Goal: Transaction & Acquisition: Purchase product/service

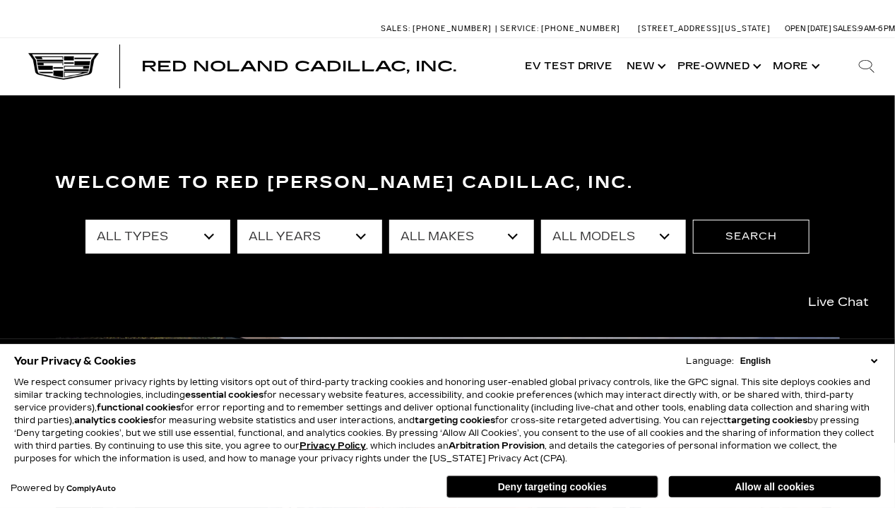
click at [213, 242] on select "All Types New Used Certified Used Demo" at bounding box center [157, 237] width 145 height 34
select select "New"
click at [85, 220] on select "All Types New Used Certified Used Demo" at bounding box center [157, 237] width 145 height 34
click at [357, 234] on select "All Years 2026 2025 2024" at bounding box center [309, 237] width 145 height 34
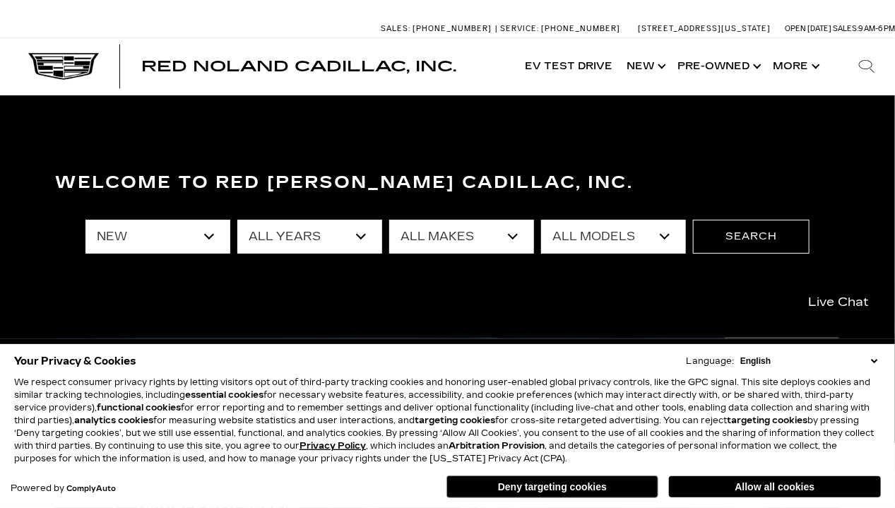
select select "2025"
click at [237, 220] on select "All Years 2026 2025 2024" at bounding box center [309, 237] width 145 height 34
click at [520, 236] on select "All Makes Cadillac" at bounding box center [461, 237] width 145 height 34
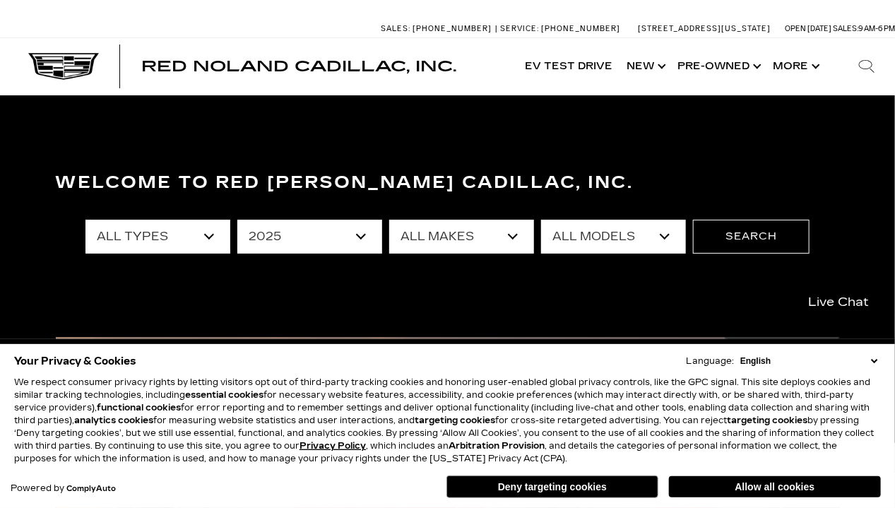
select select "Cadillac"
click at [390, 220] on select "All Makes Cadillac" at bounding box center [461, 237] width 145 height 34
click at [660, 238] on select "All Models CT4 Escalade Escalade ESV ESCALADE IQ LYRIQ OPTIQ XT5 XT6" at bounding box center [613, 237] width 145 height 34
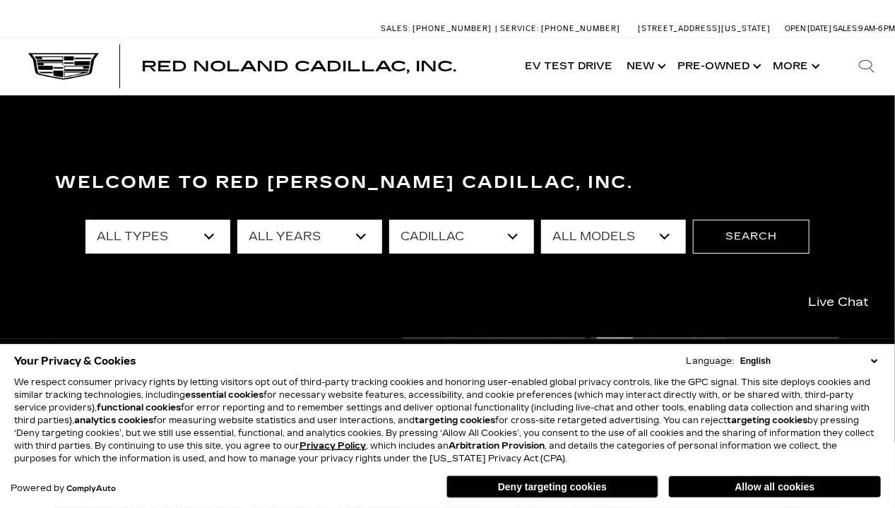
select select "XT5"
click at [542, 220] on select "All Models CT4 Escalade Escalade ESV ESCALADE IQ LYRIQ OPTIQ XT5 XT6" at bounding box center [613, 237] width 145 height 34
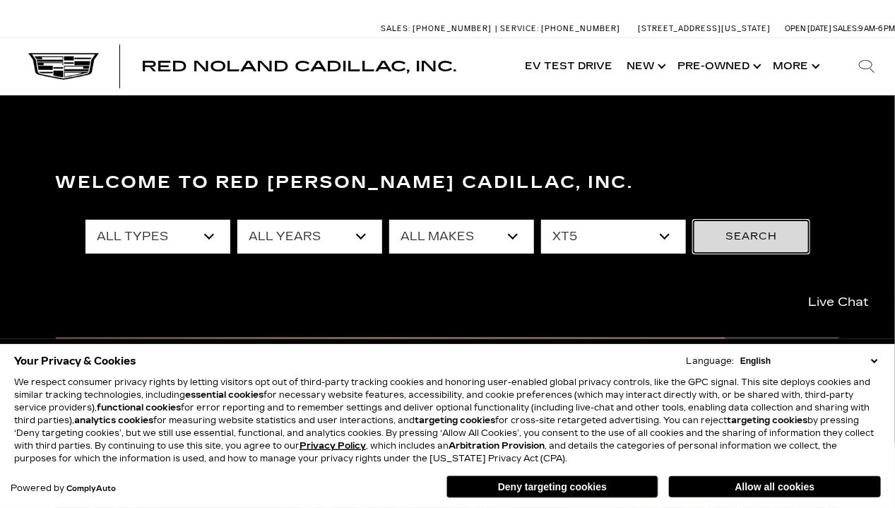
click at [746, 239] on button "Search" at bounding box center [751, 237] width 117 height 34
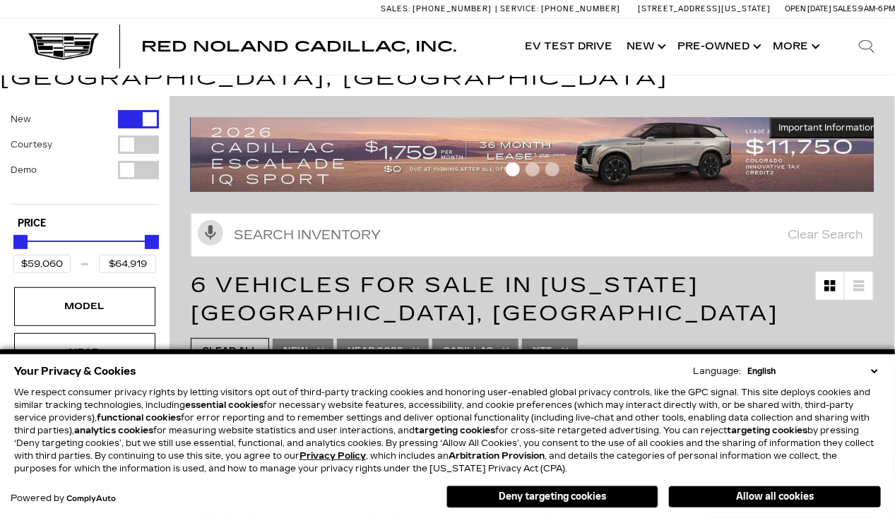
click at [764, 494] on button "Allow all cookies" at bounding box center [775, 497] width 212 height 21
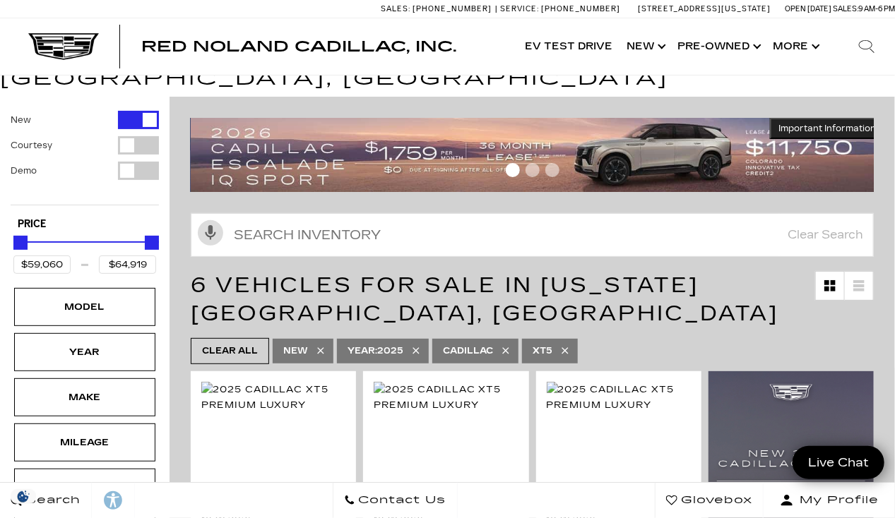
scroll to position [61, 0]
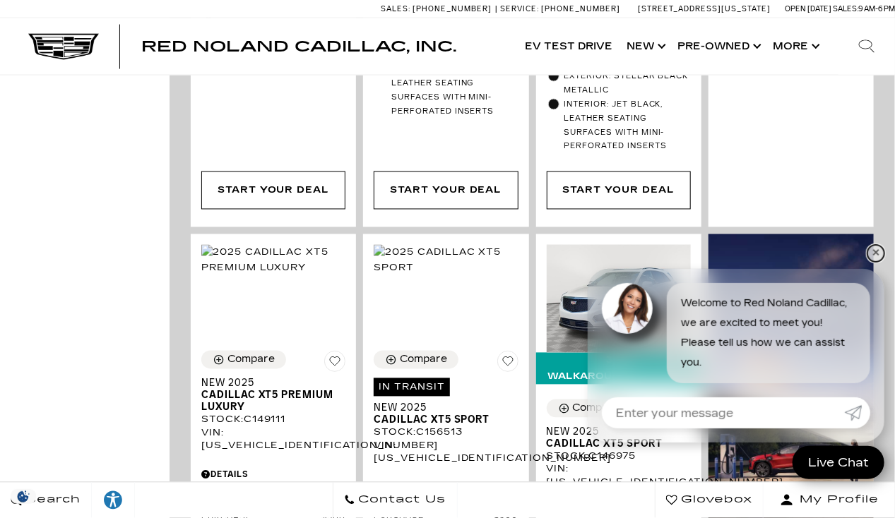
click at [878, 251] on link "✕" at bounding box center [875, 253] width 17 height 17
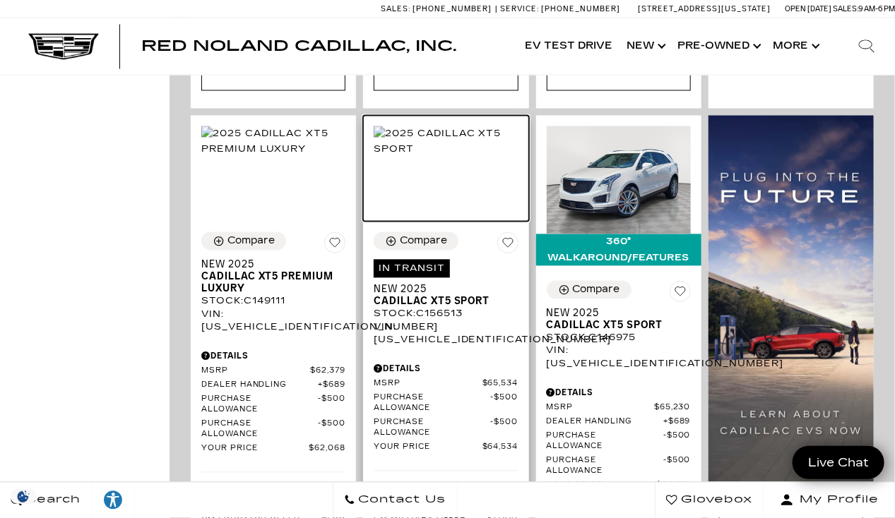
scroll to position [1022, 0]
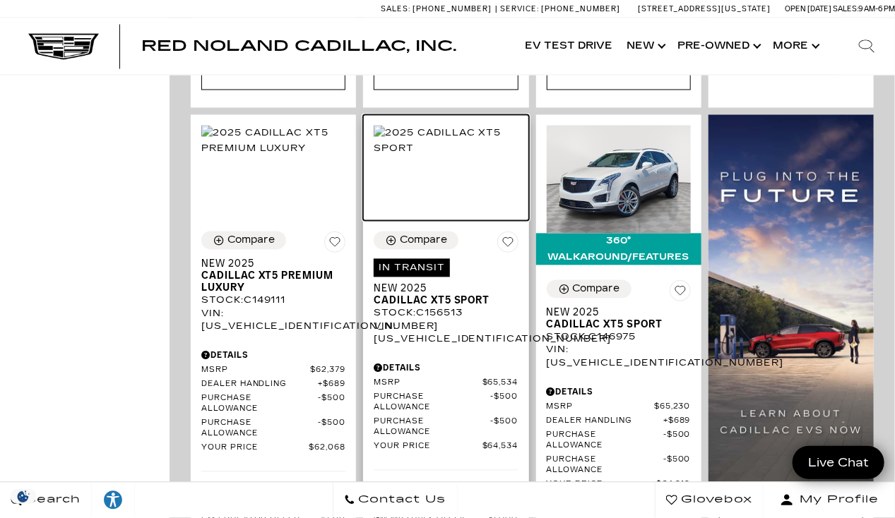
click at [435, 131] on img at bounding box center [446, 141] width 144 height 31
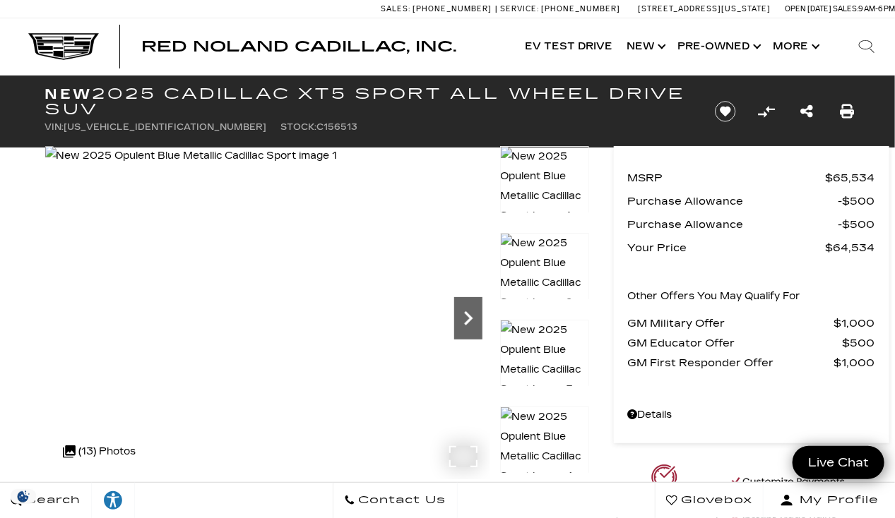
click at [473, 318] on icon "Next" at bounding box center [468, 318] width 28 height 28
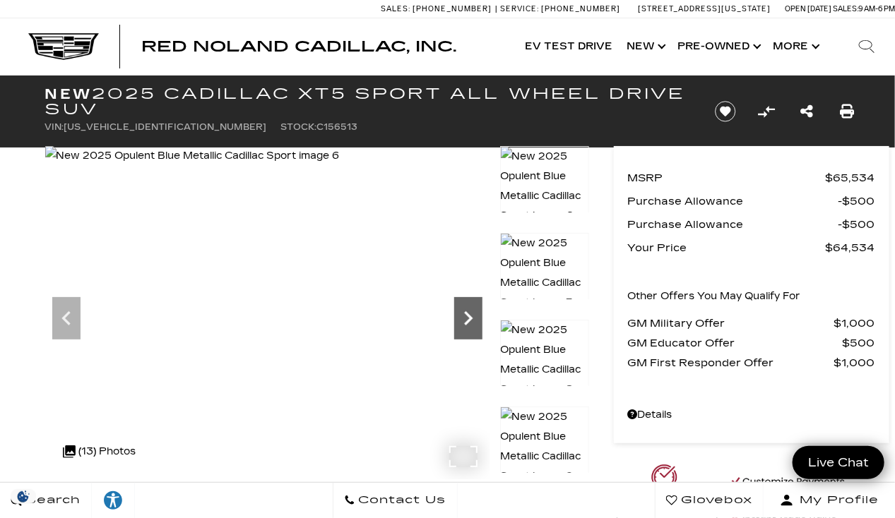
click at [473, 318] on icon "Next" at bounding box center [468, 318] width 28 height 28
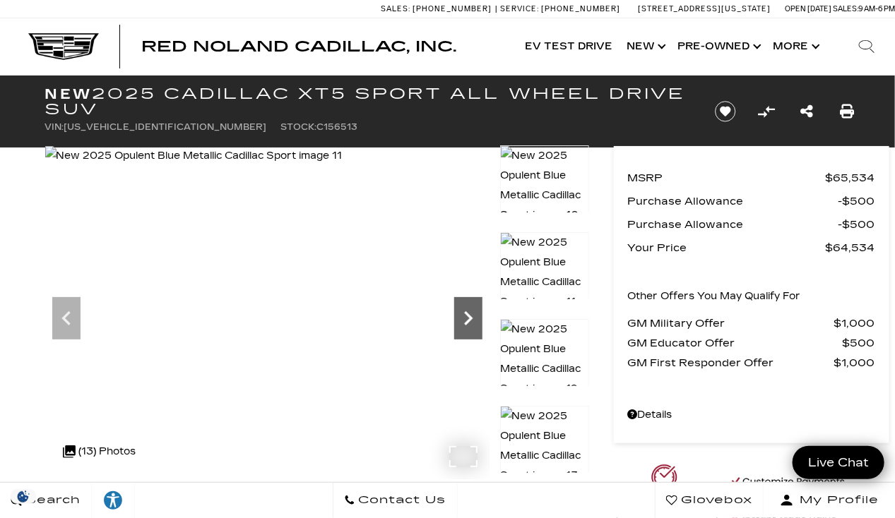
click at [473, 318] on icon "Next" at bounding box center [468, 318] width 28 height 28
click at [345, 166] on img at bounding box center [194, 156] width 299 height 20
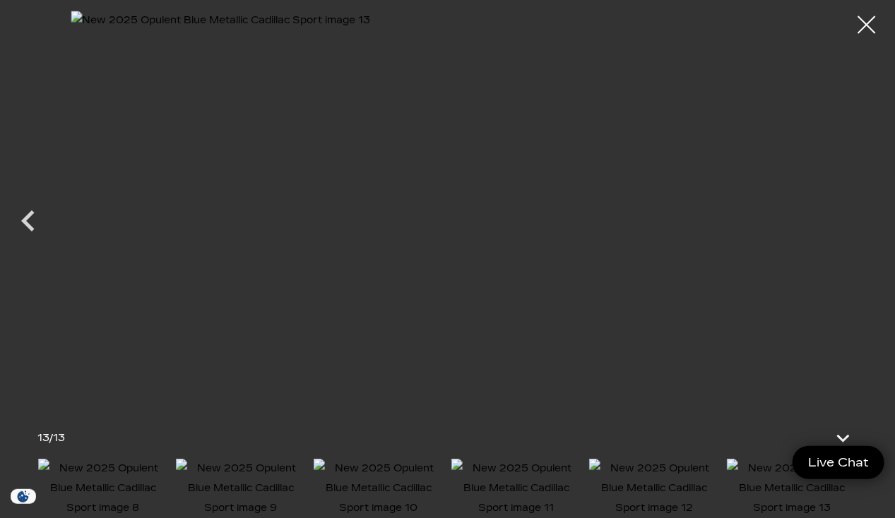
drag, startPoint x: 867, startPoint y: 34, endPoint x: 862, endPoint y: 81, distance: 47.5
click at [862, 81] on div at bounding box center [447, 259] width 895 height 518
click at [528, 490] on img at bounding box center [516, 488] width 131 height 59
click at [771, 470] on img at bounding box center [792, 488] width 131 height 59
click at [639, 494] on img at bounding box center [654, 488] width 131 height 59
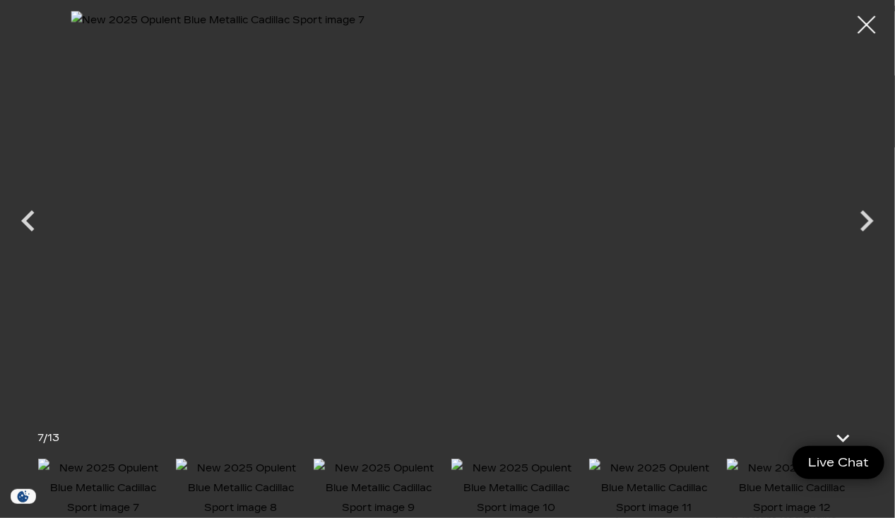
click at [518, 487] on img at bounding box center [516, 488] width 131 height 59
click at [859, 21] on div at bounding box center [866, 24] width 37 height 37
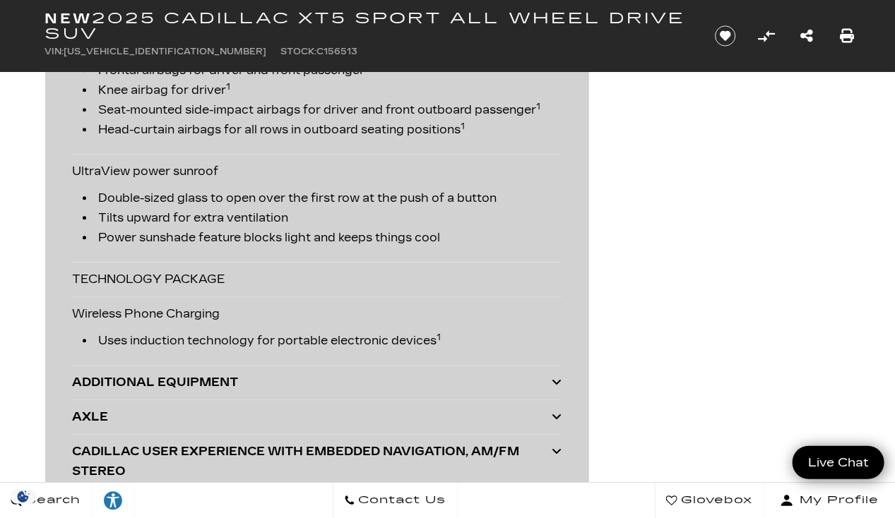
scroll to position [3358, 0]
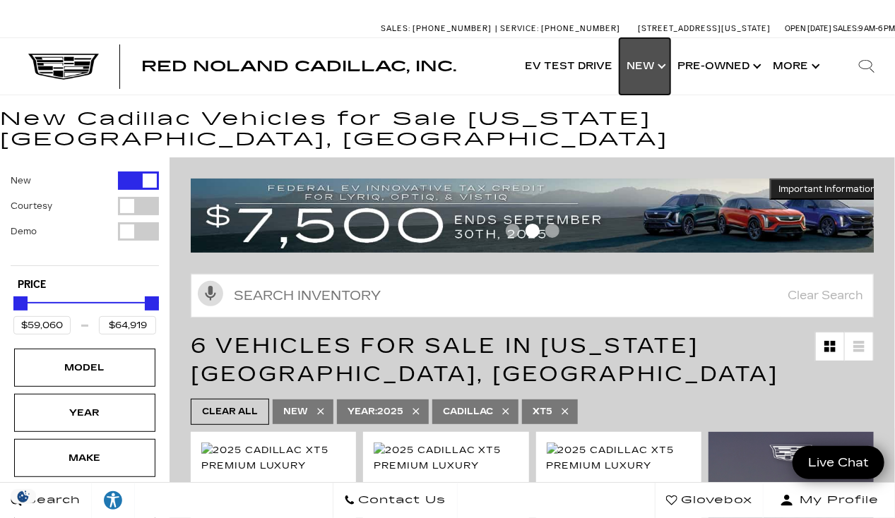
click at [645, 70] on link "Show New" at bounding box center [644, 66] width 51 height 56
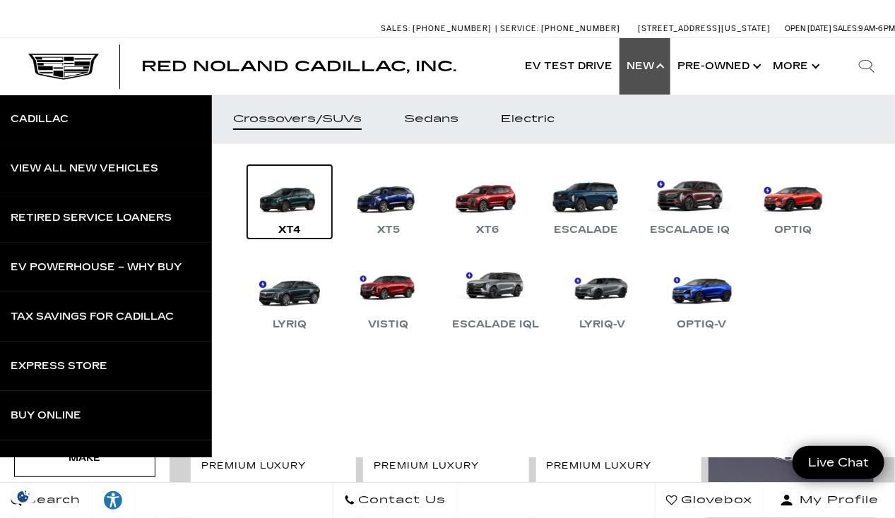
click at [285, 198] on link "XT4" at bounding box center [289, 201] width 85 height 73
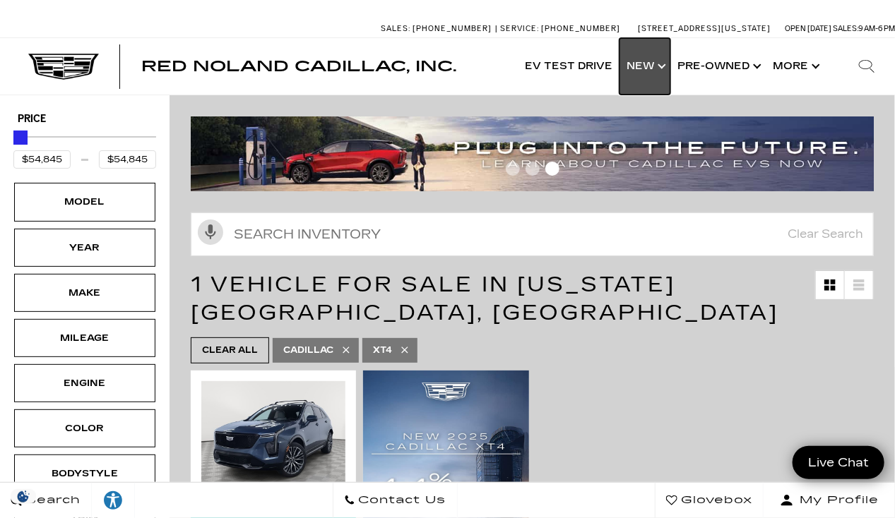
click at [649, 61] on link "Show New" at bounding box center [644, 66] width 51 height 56
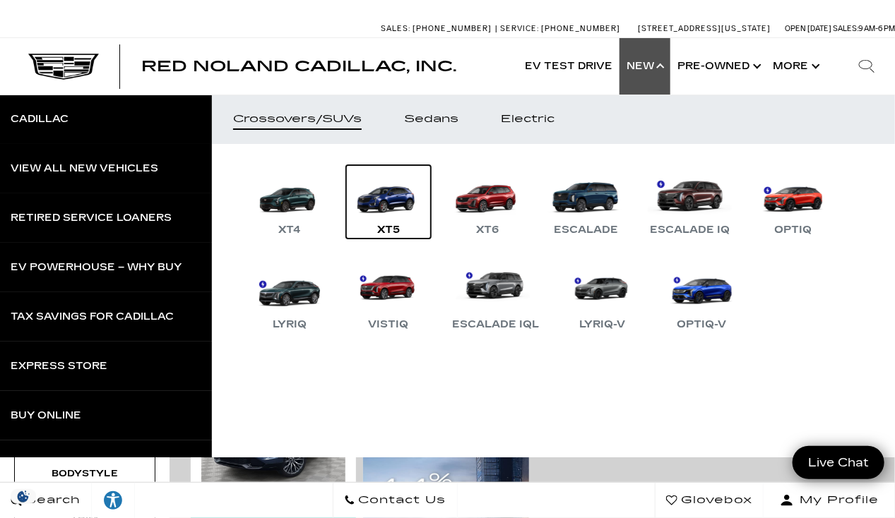
click at [391, 199] on link "XT5" at bounding box center [388, 201] width 85 height 73
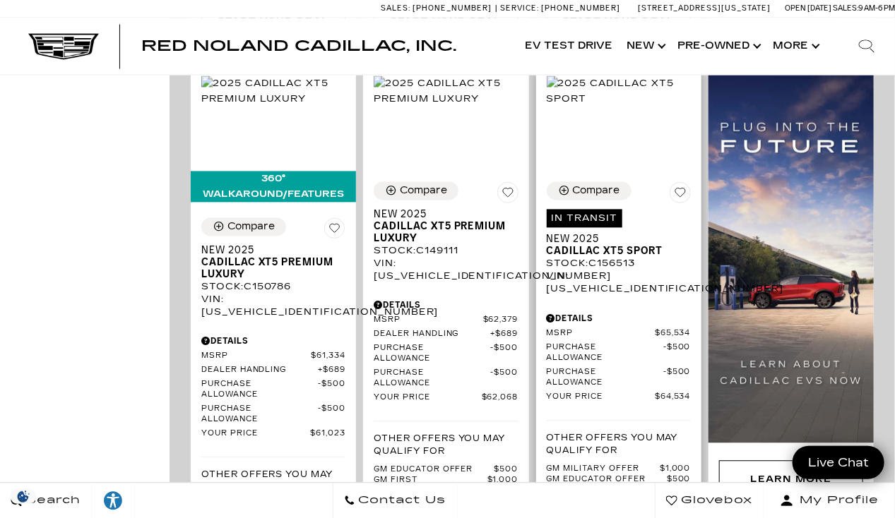
scroll to position [1061, 0]
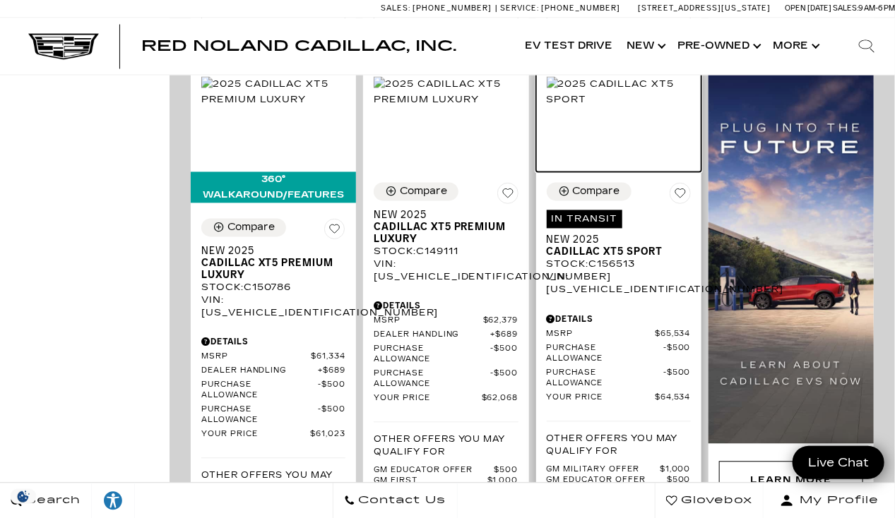
click at [619, 91] on img at bounding box center [619, 91] width 144 height 31
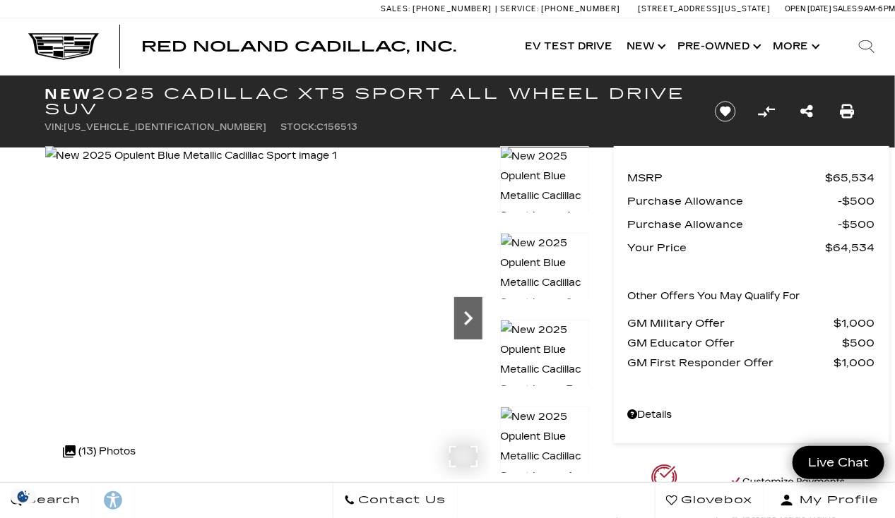
click at [468, 319] on icon "Next" at bounding box center [468, 318] width 8 height 14
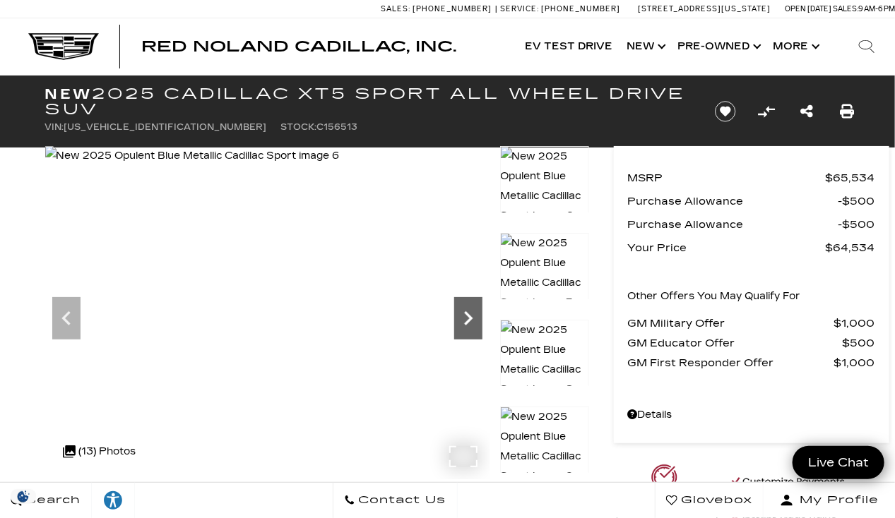
click at [468, 319] on icon "Next" at bounding box center [468, 318] width 8 height 14
